Goal: Transaction & Acquisition: Purchase product/service

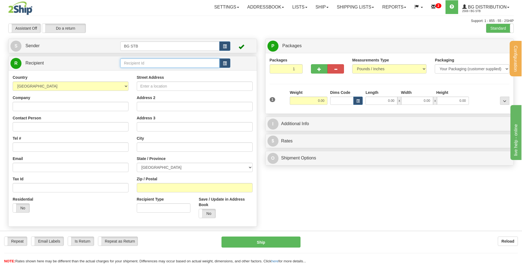
click at [153, 62] on input "text" at bounding box center [169, 63] width 99 height 9
type input "5532"
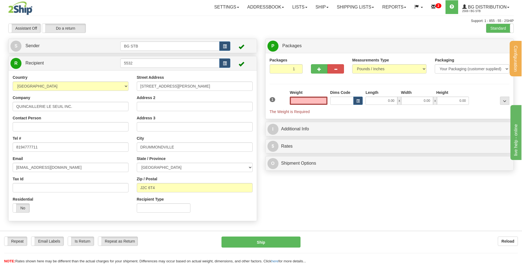
type input "0.00"
click at [167, 133] on div "Street Address 2353 RUE SIGOUIN Address 2 Address 3 City DRUMMONDVILLE State / …" at bounding box center [195, 146] width 124 height 142
drag, startPoint x: 228, startPoint y: 88, endPoint x: 115, endPoint y: 95, distance: 113.2
click at [115, 96] on div "Country AFGHANISTAN ALAND ISLANDS ALBANIA ALGERIA AMERICAN SAMOA ANDORRA ANGOLA…" at bounding box center [133, 146] width 248 height 142
click at [165, 84] on input "2260 route" at bounding box center [195, 86] width 116 height 9
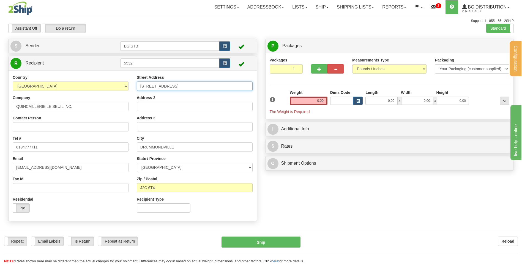
type input "2260 route 122"
click at [159, 102] on input "Address 2" at bounding box center [195, 106] width 116 height 9
click at [146, 149] on input "DRUMMONDVILLE" at bounding box center [195, 147] width 116 height 9
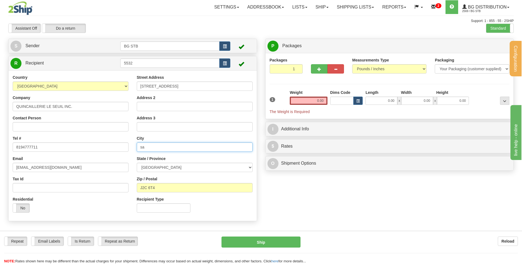
type input "s"
type input "SAINT-CYRILLE"
drag, startPoint x: 161, startPoint y: 189, endPoint x: 23, endPoint y: 191, distance: 138.0
click at [23, 189] on div "Country AFGHANISTAN ALAND ISLANDS ALBANIA ALGERIA AMERICAN SAMOA ANDORRA ANGOLA…" at bounding box center [133, 146] width 248 height 142
type input "J1Z 1B8"
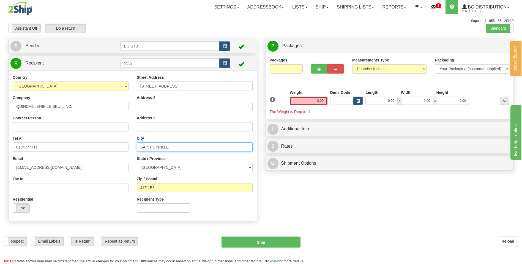
click at [172, 146] on input "SAINT-CYRILLE" at bounding box center [195, 147] width 116 height 9
type input "SAINT-CYRILLE-DE-WENDOVER"
drag, startPoint x: 325, startPoint y: 100, endPoint x: 307, endPoint y: 103, distance: 18.9
click at [274, 103] on input "0.00" at bounding box center [308, 101] width 38 height 8
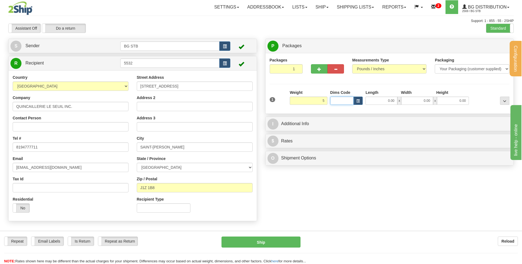
type input "5.00"
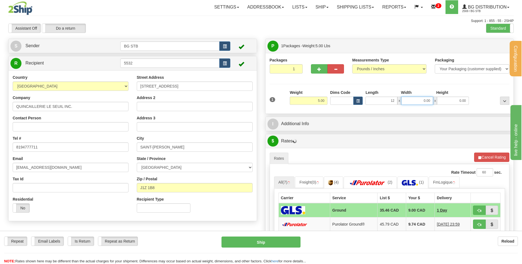
type input "12.00"
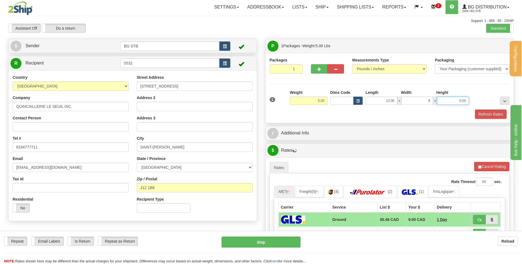
type input "8.00"
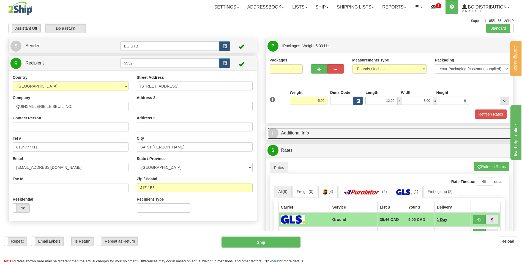
type input "6.00"
click at [274, 133] on link "I Additional Info" at bounding box center [389, 133] width 244 height 11
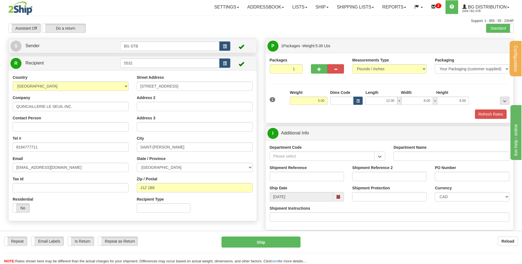
drag, startPoint x: 304, startPoint y: 150, endPoint x: 302, endPoint y: 157, distance: 6.5
click at [274, 154] on div "Department Code" at bounding box center [327, 153] width 116 height 16
click at [274, 158] on input "Department Code" at bounding box center [321, 156] width 105 height 9
click at [274, 156] on button "button" at bounding box center [379, 156] width 11 height 9
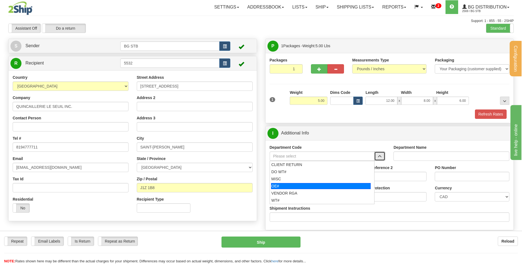
click at [274, 186] on div "OE#" at bounding box center [321, 186] width 100 height 6
type input "OE#"
type input "ORDERS"
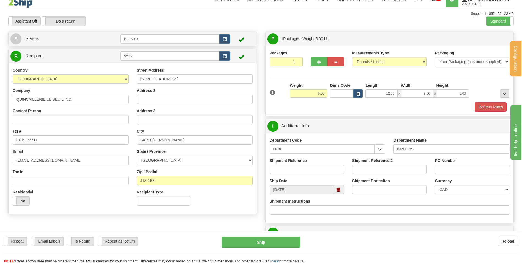
scroll to position [27, 0]
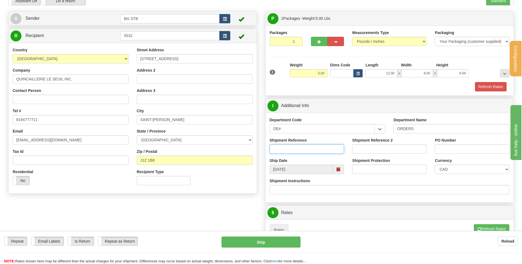
click at [274, 153] on input "Shipment Reference" at bounding box center [306, 149] width 74 height 9
type input "34058"
drag, startPoint x: 298, startPoint y: 153, endPoint x: 218, endPoint y: 144, distance: 80.5
click at [218, 11] on div "Create a label for the return Create Pickup Without Label S Sender BG STB" at bounding box center [260, 11] width 513 height 0
click at [274, 147] on input "PO Number" at bounding box center [471, 149] width 74 height 9
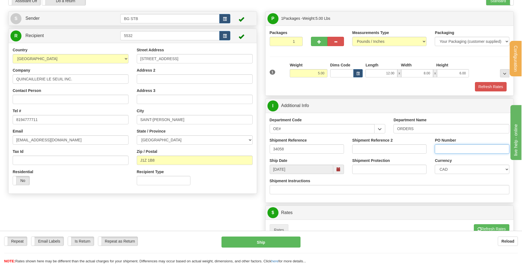
paste input "34058"
type input "34058"
drag, startPoint x: 300, startPoint y: 150, endPoint x: 227, endPoint y: 156, distance: 72.8
click at [227, 11] on div "Create a label for the return Create Pickup Without Label S Sender BG STB" at bounding box center [260, 11] width 513 height 0
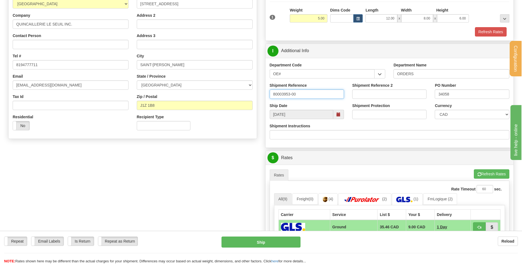
scroll to position [110, 0]
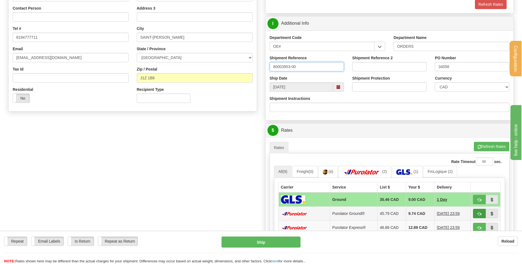
type input "80003953-00"
click at [274, 189] on button "button" at bounding box center [479, 213] width 13 height 9
type input "260"
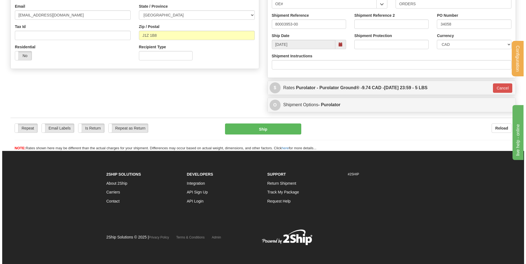
scroll to position [153, 0]
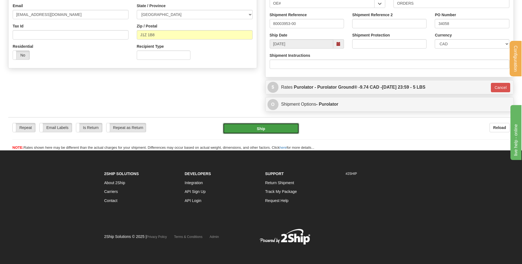
click at [237, 128] on button "Ship" at bounding box center [261, 128] width 76 height 11
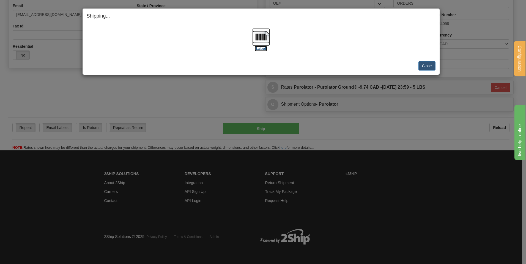
click at [264, 48] on label "[Label]" at bounding box center [261, 48] width 13 height 5
click at [274, 65] on button "Close" at bounding box center [426, 65] width 17 height 9
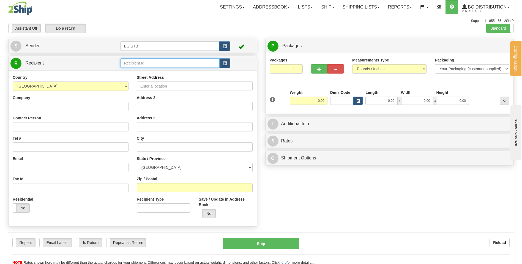
click at [132, 59] on input "text" at bounding box center [169, 63] width 99 height 9
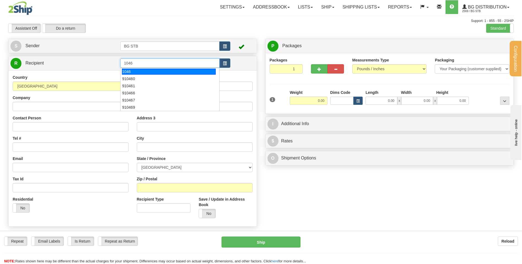
click at [165, 71] on div "1046" at bounding box center [169, 72] width 94 height 6
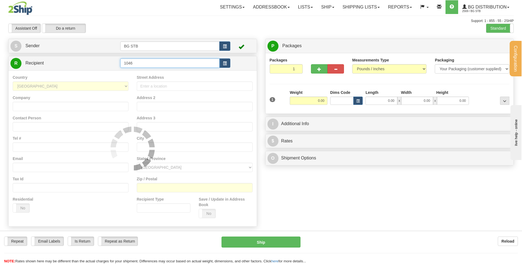
type input "1046"
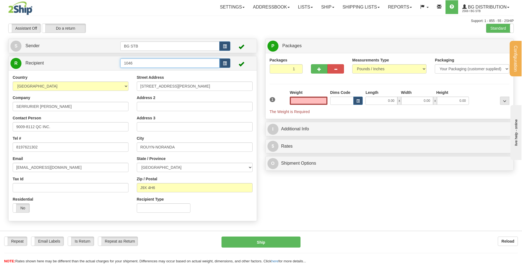
type input "0.00"
click at [165, 65] on input "1046" at bounding box center [169, 63] width 99 height 9
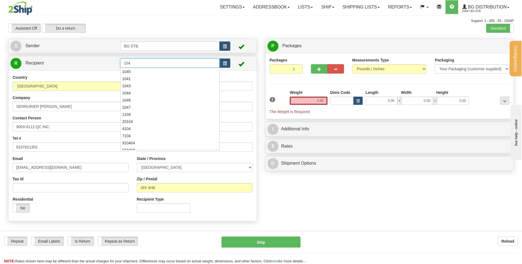
type input "1046"
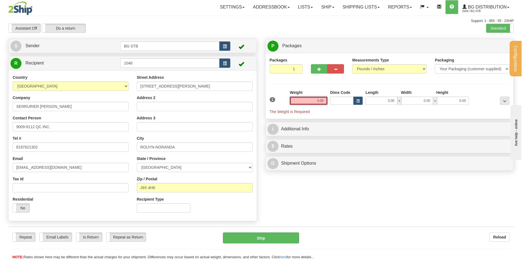
click at [316, 99] on input "0.00" at bounding box center [308, 101] width 38 height 8
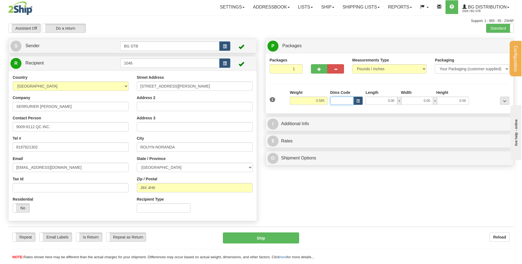
type input "0.58"
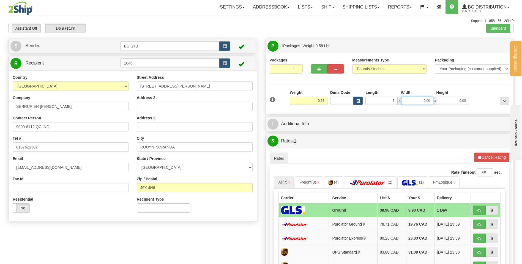
type input "7.00"
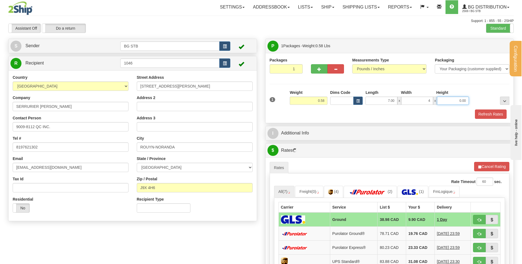
type input "4.00"
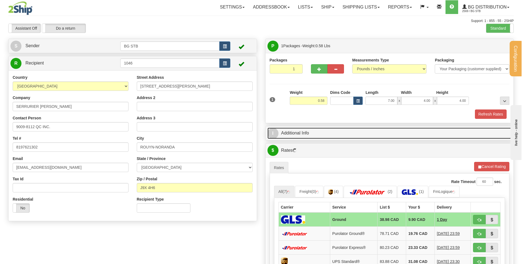
click at [304, 133] on link "I Additional Info" at bounding box center [389, 133] width 244 height 11
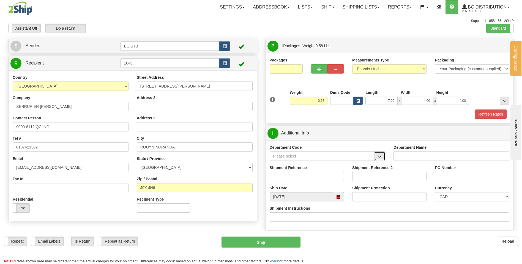
click at [380, 159] on span "button" at bounding box center [379, 157] width 4 height 4
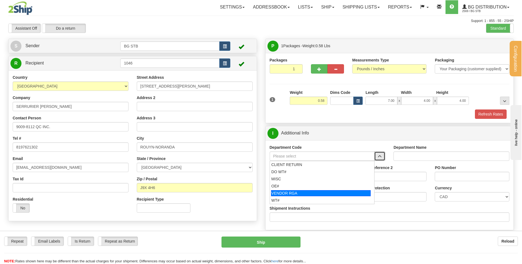
click at [329, 192] on div "VENDOR RGA" at bounding box center [321, 194] width 100 height 6
type input "VENDOR RGA"
type input "VENDOR RETURNS"
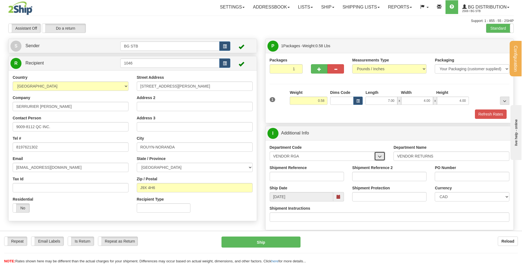
click at [381, 160] on button "button" at bounding box center [379, 156] width 11 height 9
click at [380, 157] on span "button" at bounding box center [379, 157] width 4 height 4
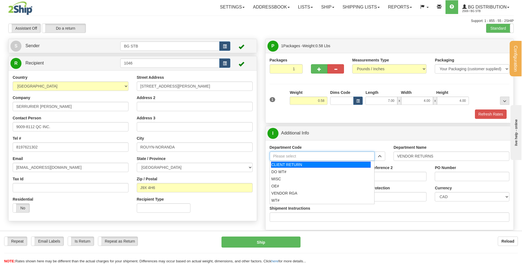
drag, startPoint x: 357, startPoint y: 157, endPoint x: 267, endPoint y: 162, distance: 90.0
click at [267, 162] on div "Department Code CLIENT RETURN DO WT# MISC OE# VENDOR RGA WT#" at bounding box center [327, 155] width 124 height 20
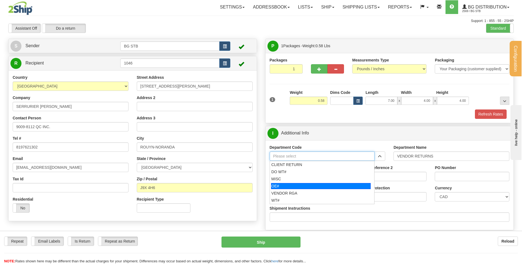
click at [325, 185] on div "OE#" at bounding box center [321, 186] width 100 height 6
type input "OE#"
type input "ORDERS"
type input "OE#"
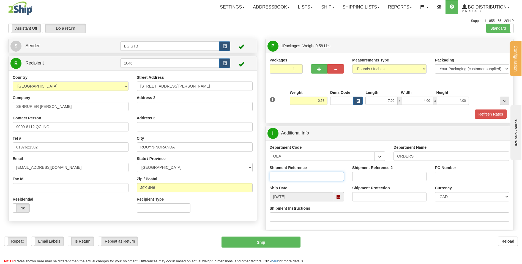
click at [330, 174] on input "Shipment Reference" at bounding box center [306, 176] width 74 height 9
type input "80004399-02"
click at [479, 177] on input "PO Number" at bounding box center [471, 176] width 74 height 9
type input "3"
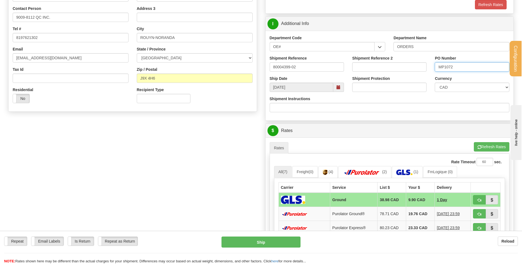
scroll to position [110, 0]
type input "MP1072"
click at [480, 200] on span "button" at bounding box center [479, 200] width 4 height 4
type input "1"
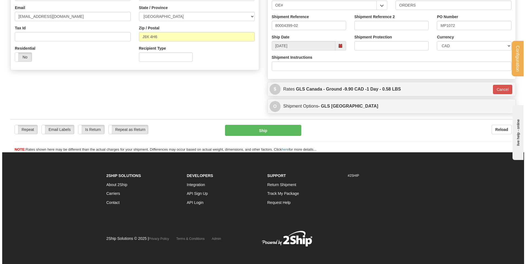
scroll to position [153, 0]
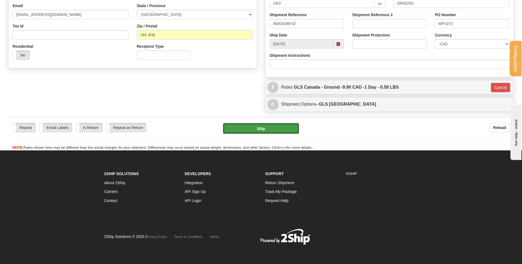
click at [278, 125] on button "Ship" at bounding box center [261, 128] width 76 height 11
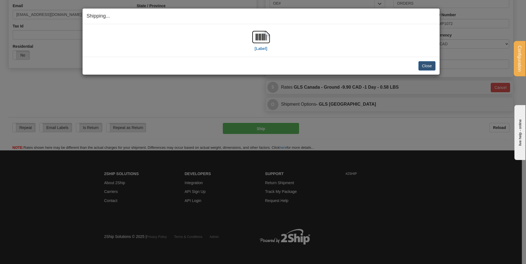
drag, startPoint x: 294, startPoint y: 127, endPoint x: 93, endPoint y: 78, distance: 206.9
click at [223, 139] on div "Shipping... Your SHIPMENT will EXPIRE in [Label] IMPORTANT NOTICE Embassy / Con…" at bounding box center [263, 132] width 526 height 264
drag, startPoint x: 267, startPoint y: 51, endPoint x: 266, endPoint y: 47, distance: 4.5
click at [266, 47] on div "[Label]" at bounding box center [261, 40] width 18 height 24
click at [266, 47] on label "[Label]" at bounding box center [261, 48] width 13 height 5
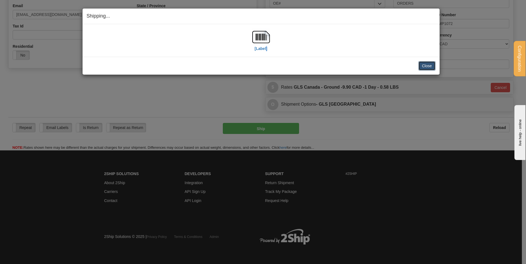
click at [434, 67] on button "Close" at bounding box center [426, 65] width 17 height 9
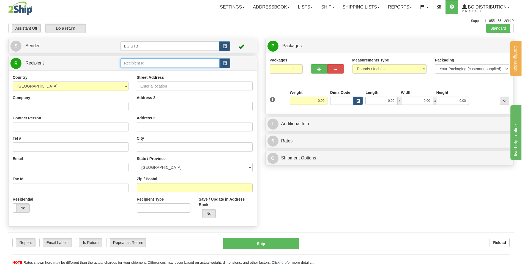
click at [181, 66] on input "text" at bounding box center [169, 63] width 99 height 9
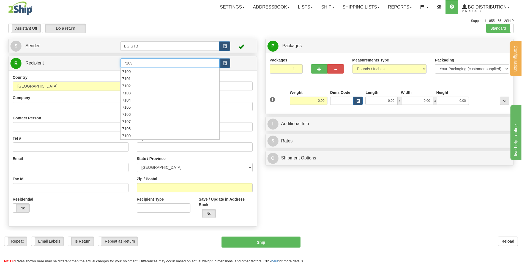
type input "7109"
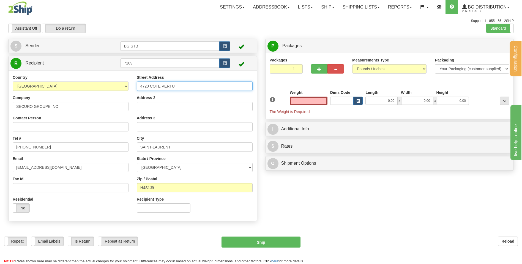
type input "0.00"
drag, startPoint x: 140, startPoint y: 86, endPoint x: 185, endPoint y: 85, distance: 45.4
click at [185, 86] on input "4720 COTE VERTU" at bounding box center [195, 86] width 116 height 9
type input "100-1600 ROUTE TRANSCANADIENNE"
drag, startPoint x: 178, startPoint y: 149, endPoint x: 128, endPoint y: 139, distance: 51.2
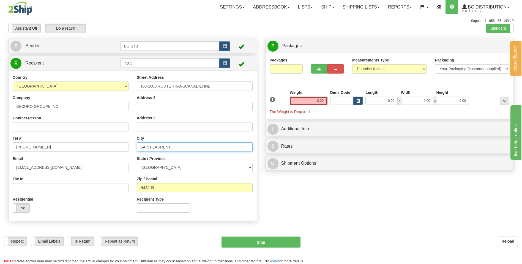
click at [128, 139] on div "Country AFGHANISTAN ALAND ISLANDS ALBANIA ALGERIA AMERICAN SAMOA ANDORRA ANGOLA…" at bounding box center [133, 146] width 248 height 142
type input "DORVAL"
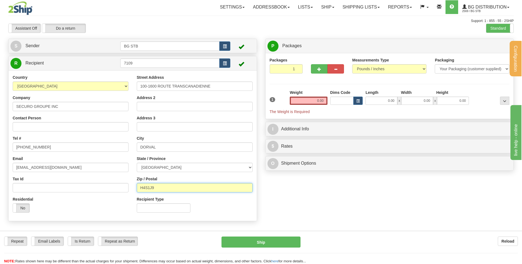
drag, startPoint x: 165, startPoint y: 188, endPoint x: 125, endPoint y: 182, distance: 40.9
click at [125, 182] on div "Country AFGHANISTAN ALAND ISLANDS ALBANIA ALGERIA AMERICAN SAMOA ANDORRA ANGOLA…" at bounding box center [133, 146] width 248 height 142
type input "H9P 1H7"
drag, startPoint x: 324, startPoint y: 100, endPoint x: 314, endPoint y: 102, distance: 10.8
click at [314, 102] on input "0.00" at bounding box center [308, 101] width 38 height 8
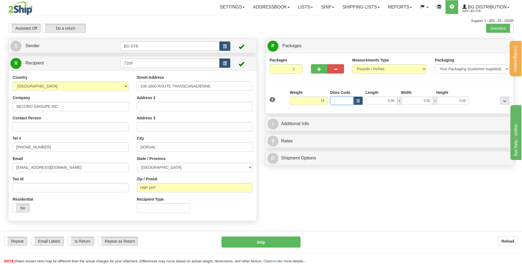
type input "15.00"
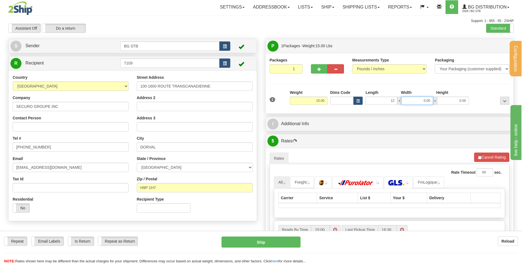
type input "12.00"
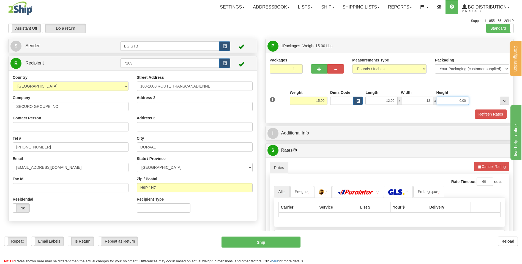
type input "13.00"
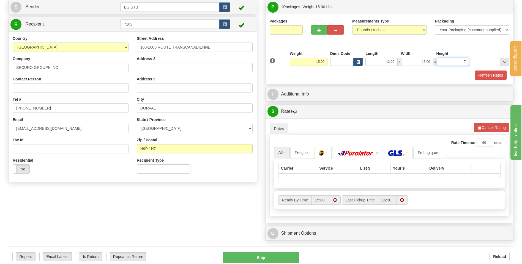
scroll to position [55, 0]
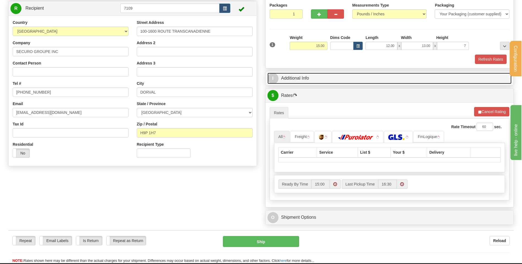
type input "7.00"
click at [294, 75] on link "I Additional Info" at bounding box center [389, 78] width 244 height 11
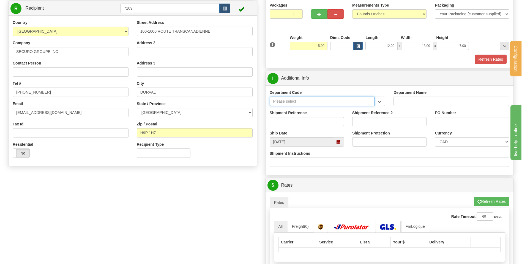
click at [304, 102] on input "Department Code" at bounding box center [321, 101] width 105 height 9
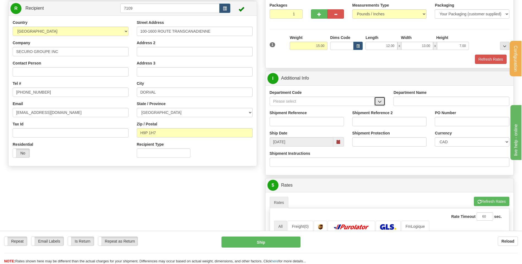
click at [382, 105] on button "button" at bounding box center [379, 101] width 11 height 9
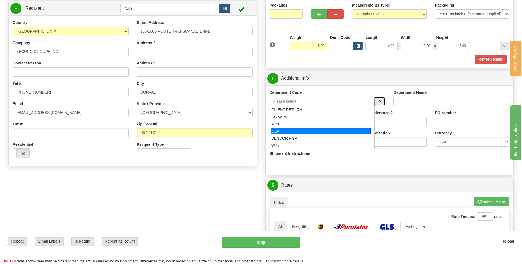
click at [331, 131] on div "OE#" at bounding box center [321, 131] width 100 height 6
type input "OE#"
type input "ORDERS"
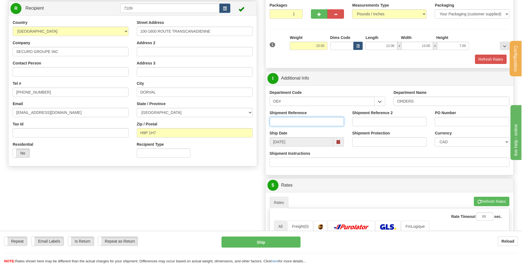
click at [296, 120] on input "Shipment Reference" at bounding box center [306, 121] width 74 height 9
type input "50315625-00"
type input "11677-ACC-CG"
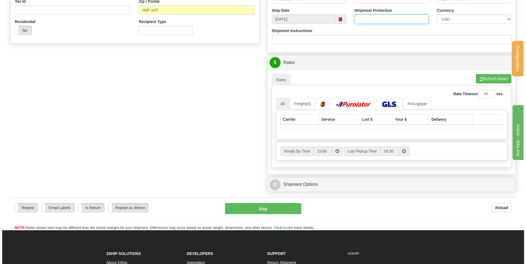
scroll to position [165, 0]
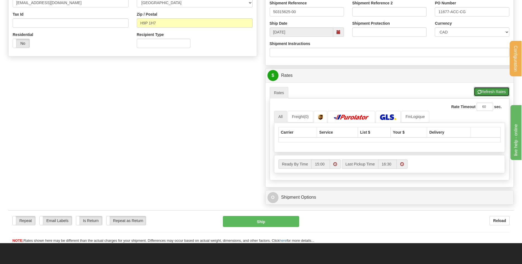
click at [500, 92] on button "Refresh Rates" at bounding box center [490, 91] width 35 height 9
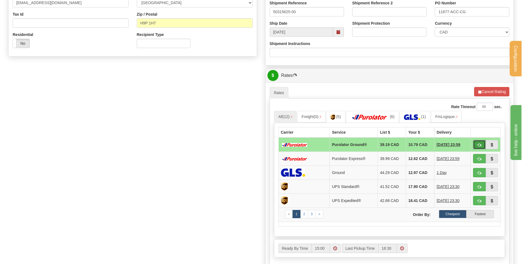
click at [478, 147] on span "button" at bounding box center [479, 146] width 4 height 4
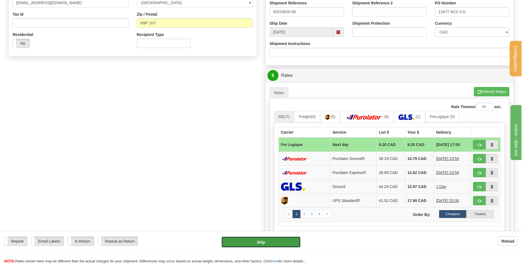
click at [260, 241] on button "Ship" at bounding box center [260, 242] width 79 height 11
type input "jour"
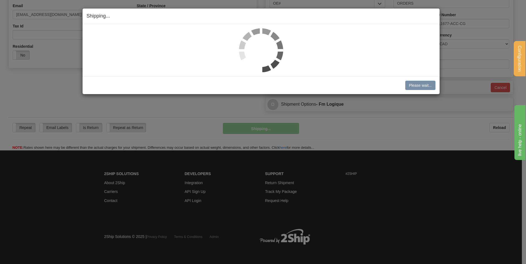
scroll to position [153, 0]
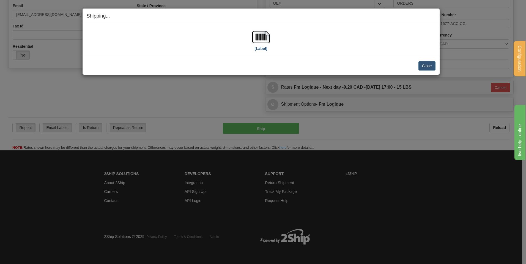
click at [267, 48] on div "[Label]" at bounding box center [261, 40] width 18 height 24
click at [267, 48] on label "[Label]" at bounding box center [261, 48] width 13 height 5
click at [418, 65] on button "Close" at bounding box center [426, 65] width 17 height 9
click at [425, 65] on button "Close" at bounding box center [426, 65] width 17 height 9
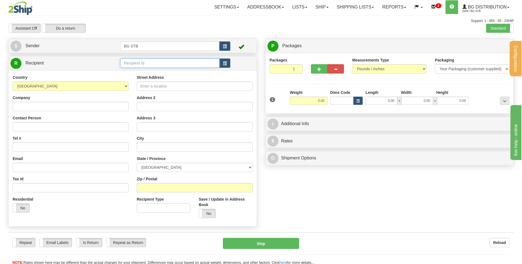
click at [154, 62] on input "text" at bounding box center [169, 63] width 99 height 9
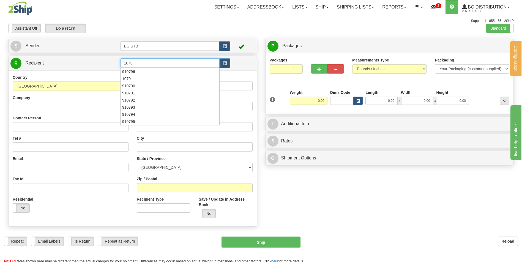
type input "1079"
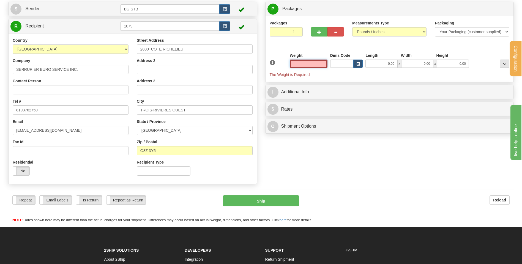
scroll to position [27, 0]
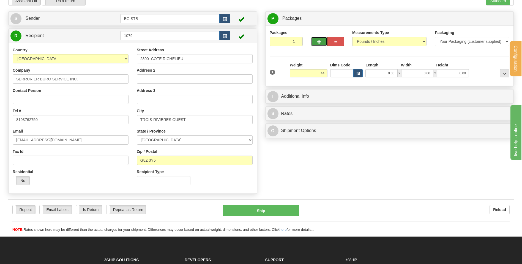
type input "44.00"
click at [312, 38] on button "button" at bounding box center [319, 41] width 16 height 9
type input "2"
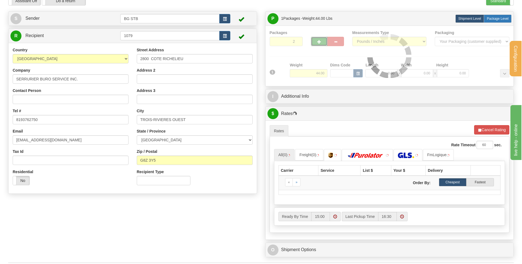
click at [504, 18] on span "Package Level" at bounding box center [497, 19] width 22 height 4
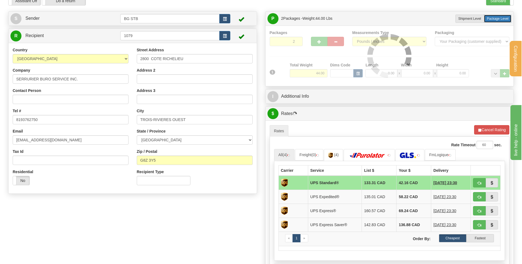
radio input "true"
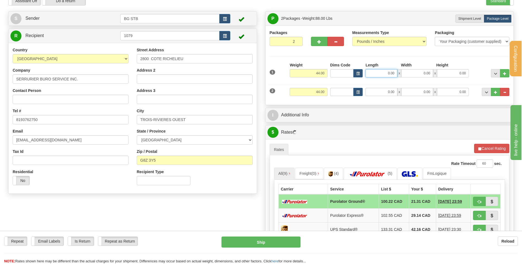
click at [382, 76] on input "0.00" at bounding box center [381, 73] width 32 height 8
type input "20.00"
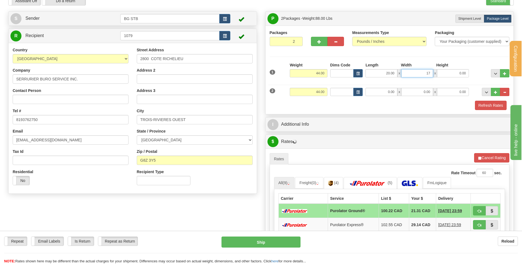
type input "17.00"
type input "7.00"
drag, startPoint x: 323, startPoint y: 89, endPoint x: 323, endPoint y: 93, distance: 4.4
click at [323, 93] on input "44.00" at bounding box center [308, 92] width 38 height 8
drag, startPoint x: 327, startPoint y: 93, endPoint x: 305, endPoint y: 91, distance: 21.5
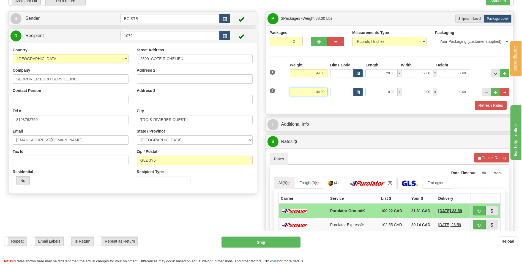
click at [305, 91] on input "44.00" at bounding box center [308, 92] width 38 height 8
type input "6.00"
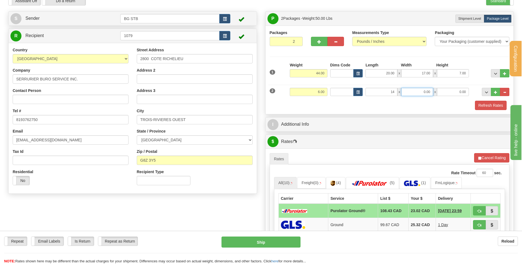
type input "14.00"
type input "5.00"
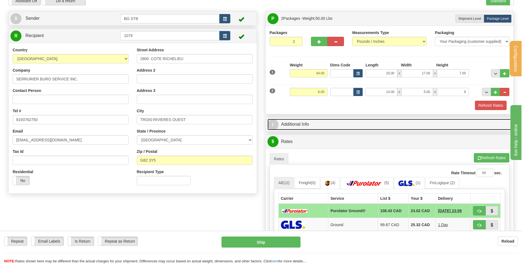
type input "9.00"
click at [297, 123] on link "I Additional Info" at bounding box center [389, 124] width 244 height 11
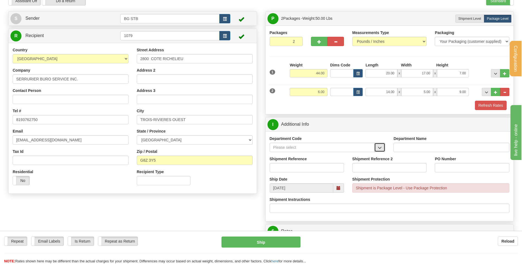
click at [377, 149] on button "button" at bounding box center [379, 147] width 11 height 9
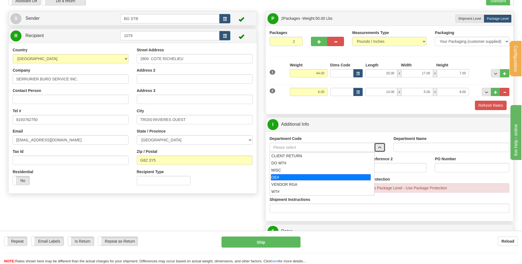
click at [317, 177] on div "OE#" at bounding box center [321, 178] width 100 height 6
type input "OE#"
type input "ORDERS"
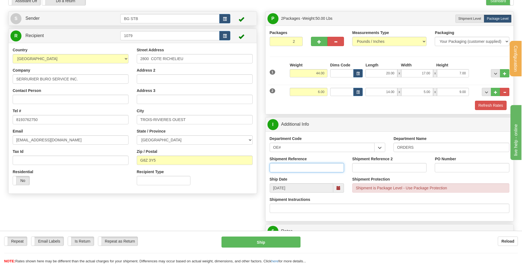
click at [302, 167] on input "Shipment Reference" at bounding box center [306, 167] width 74 height 9
type input "80004446-00"
type input "7995."
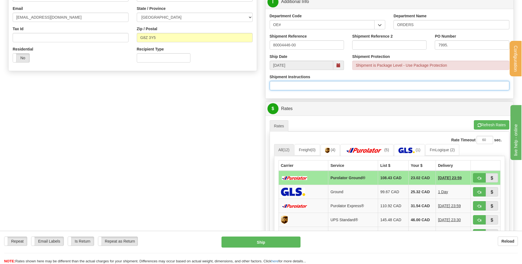
scroll to position [165, 0]
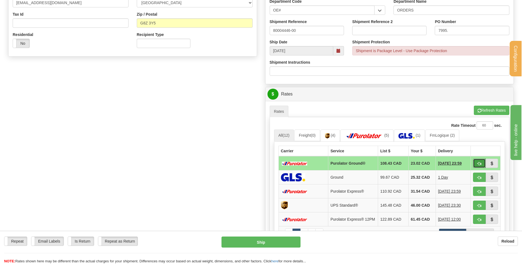
click at [482, 164] on button "button" at bounding box center [479, 163] width 13 height 9
type input "260"
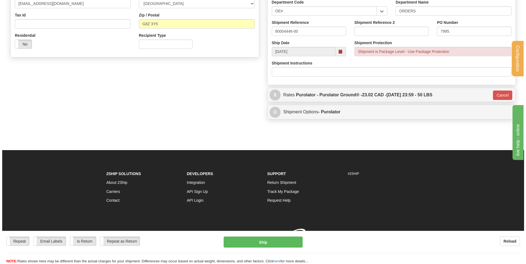
scroll to position [164, 0]
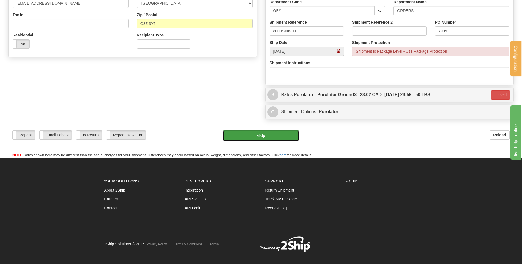
click at [252, 139] on button "Ship" at bounding box center [261, 136] width 76 height 11
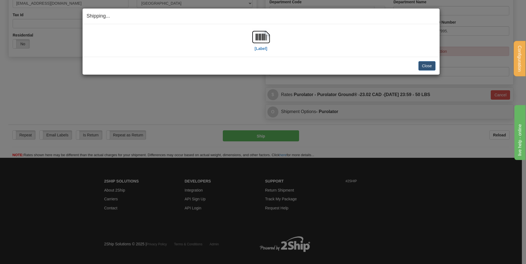
click at [258, 52] on div "[Label]" at bounding box center [261, 40] width 18 height 24
click at [258, 51] on label "[Label]" at bounding box center [261, 48] width 13 height 5
click at [422, 64] on button "Close" at bounding box center [426, 65] width 17 height 9
click at [420, 66] on button "Close" at bounding box center [426, 65] width 17 height 9
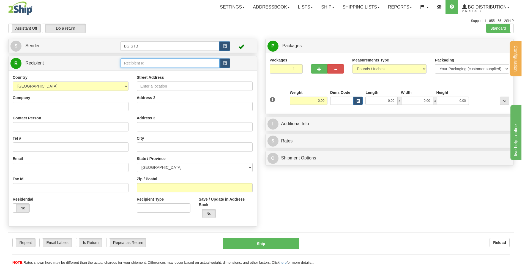
click at [151, 64] on input "text" at bounding box center [169, 63] width 99 height 9
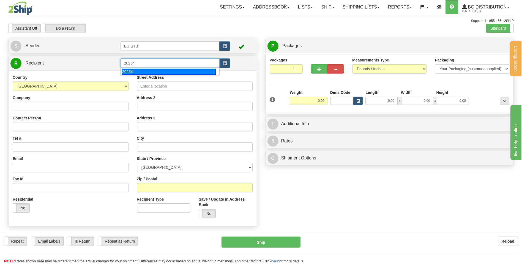
type input "20254"
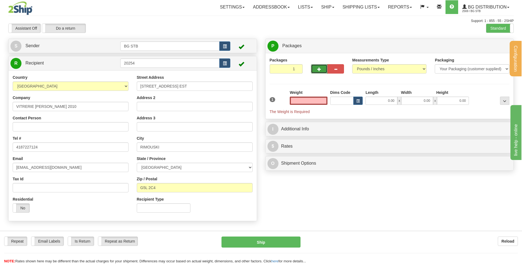
type input "0.00"
click at [315, 68] on button "button" at bounding box center [319, 68] width 16 height 9
type input "2"
click at [500, 46] on span "Package Level" at bounding box center [497, 46] width 22 height 4
radio input "true"
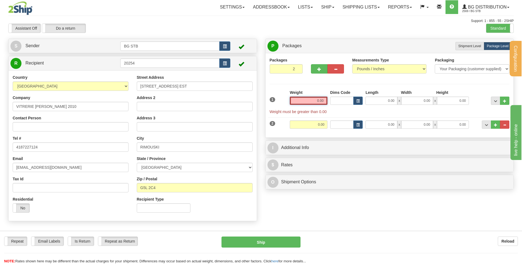
click at [300, 102] on input "0.00" at bounding box center [308, 101] width 38 height 8
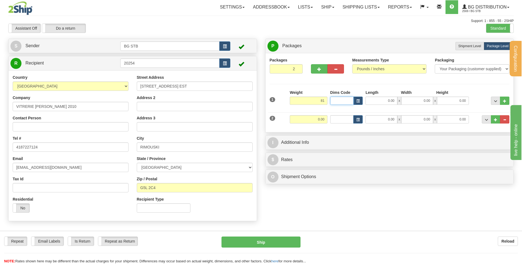
type input "81.00"
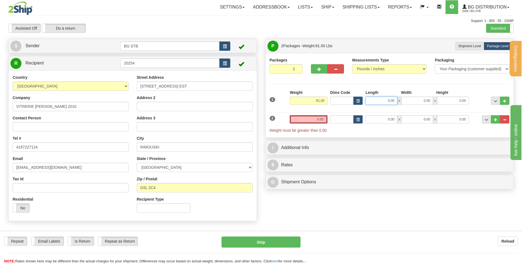
click at [393, 102] on input "0.00" at bounding box center [381, 101] width 32 height 8
type input "97.00"
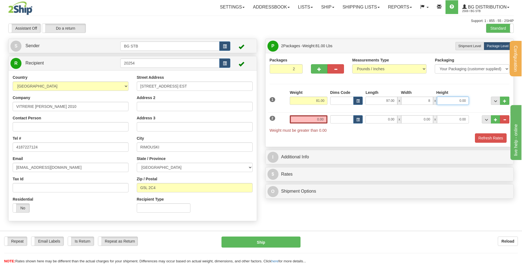
type input "8.00"
click at [313, 120] on input "0.00" at bounding box center [308, 119] width 38 height 8
click at [313, 120] on input "text" at bounding box center [308, 119] width 38 height 8
type input "5.00"
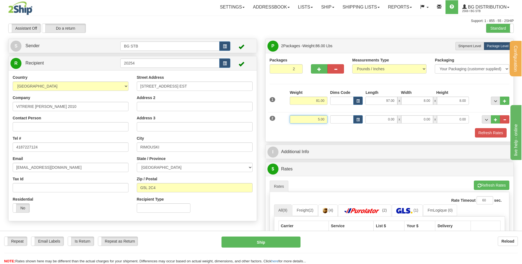
drag, startPoint x: 325, startPoint y: 117, endPoint x: 305, endPoint y: 128, distance: 23.0
click at [305, 128] on div "1 Weight 81.00 Dims Code" at bounding box center [389, 114] width 240 height 48
type input "4.00"
type input "16.00"
type input "11.00"
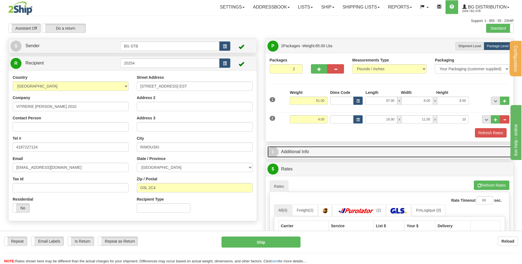
type input "10.00"
click at [292, 152] on link "I Additional Info" at bounding box center [389, 152] width 244 height 11
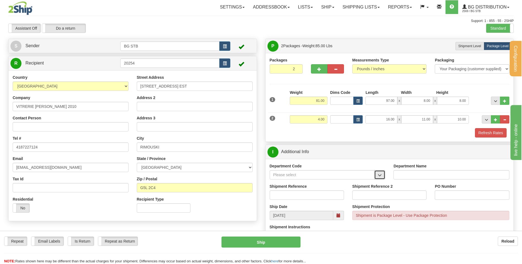
click at [384, 176] on button "button" at bounding box center [379, 174] width 11 height 9
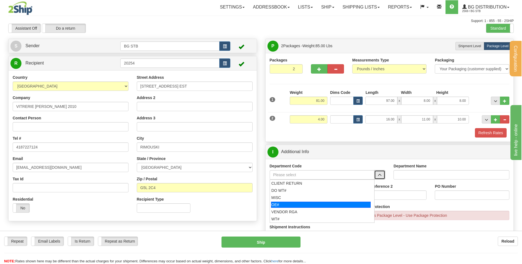
click at [282, 203] on div "OE#" at bounding box center [321, 205] width 100 height 6
type input "OE#"
type input "ORDERS"
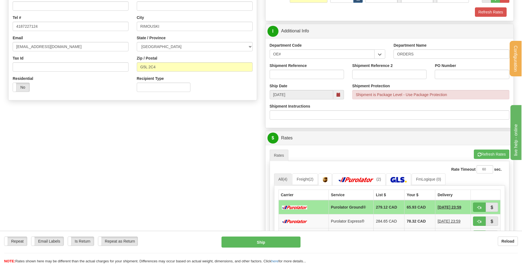
scroll to position [137, 0]
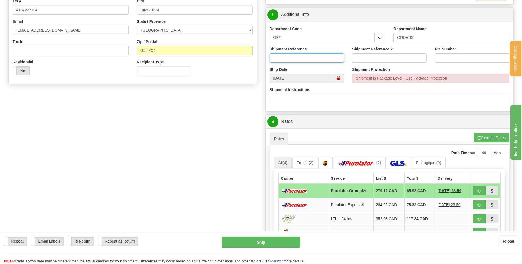
click at [271, 56] on input "Shipment Reference" at bounding box center [306, 57] width 74 height 9
type input "80004455-00"
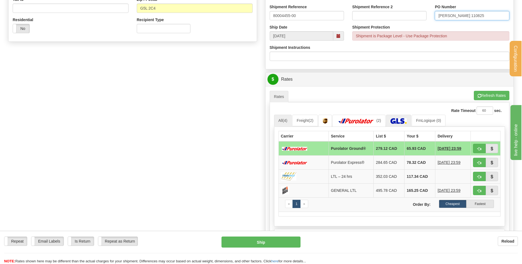
scroll to position [192, 0]
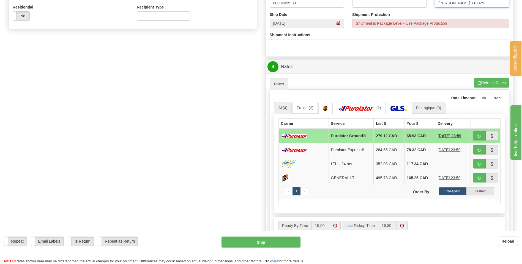
type input "[PERSON_NAME] 110825"
click at [423, 104] on link "FmLogique (0)" at bounding box center [428, 108] width 34 height 12
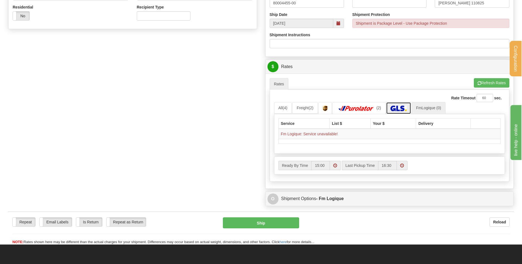
click at [406, 106] on img at bounding box center [398, 108] width 16 height 5
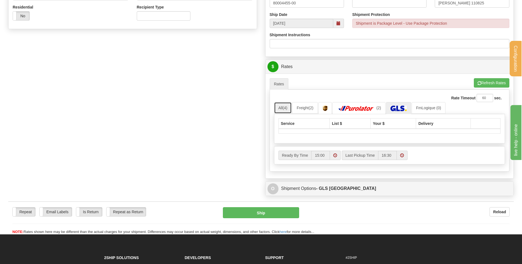
drag, startPoint x: 286, startPoint y: 108, endPoint x: 286, endPoint y: 105, distance: 3.0
click at [286, 107] on span "(4)" at bounding box center [284, 108] width 5 height 4
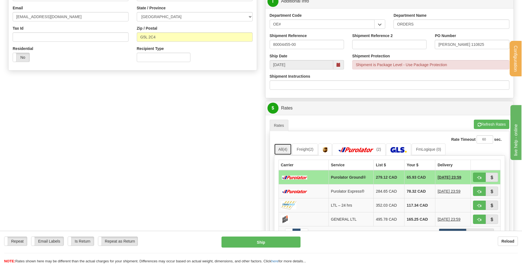
scroll to position [165, 0]
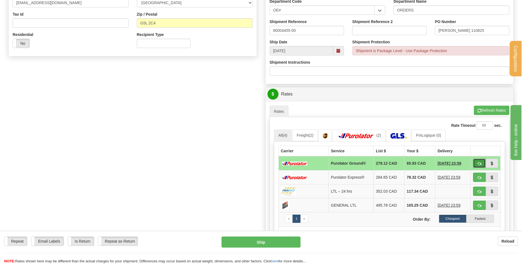
click at [477, 160] on button "button" at bounding box center [479, 163] width 13 height 9
type input "260"
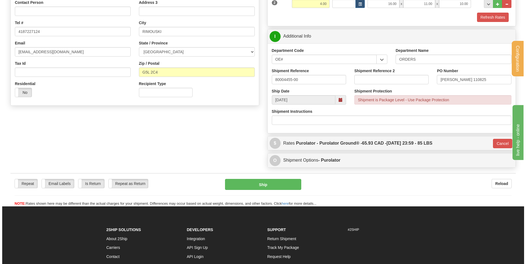
scroll to position [109, 0]
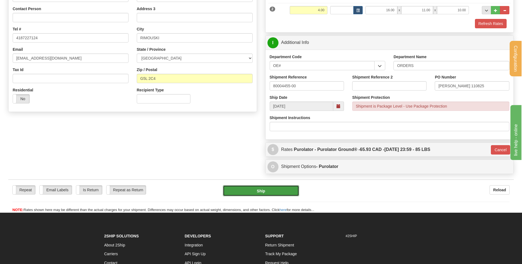
click at [254, 190] on button "Ship" at bounding box center [261, 191] width 76 height 11
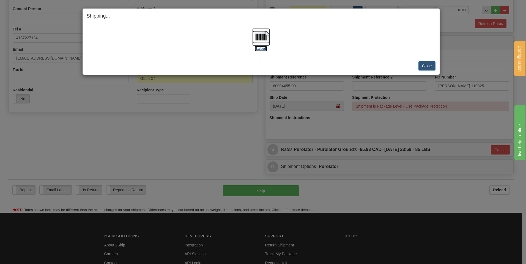
click at [261, 50] on label "[Label]" at bounding box center [261, 48] width 13 height 5
